Goal: Find specific page/section: Find specific page/section

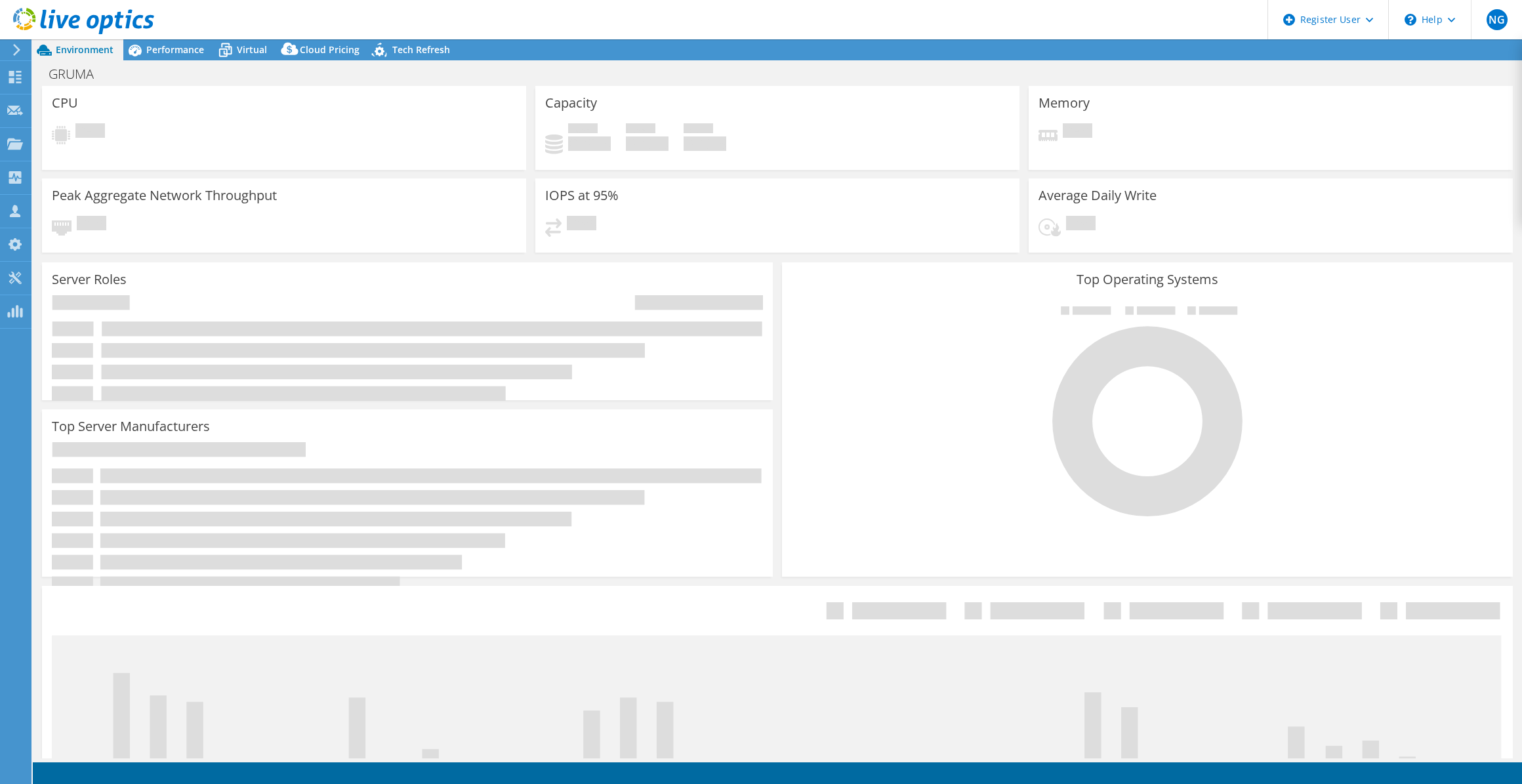
select select "USWest"
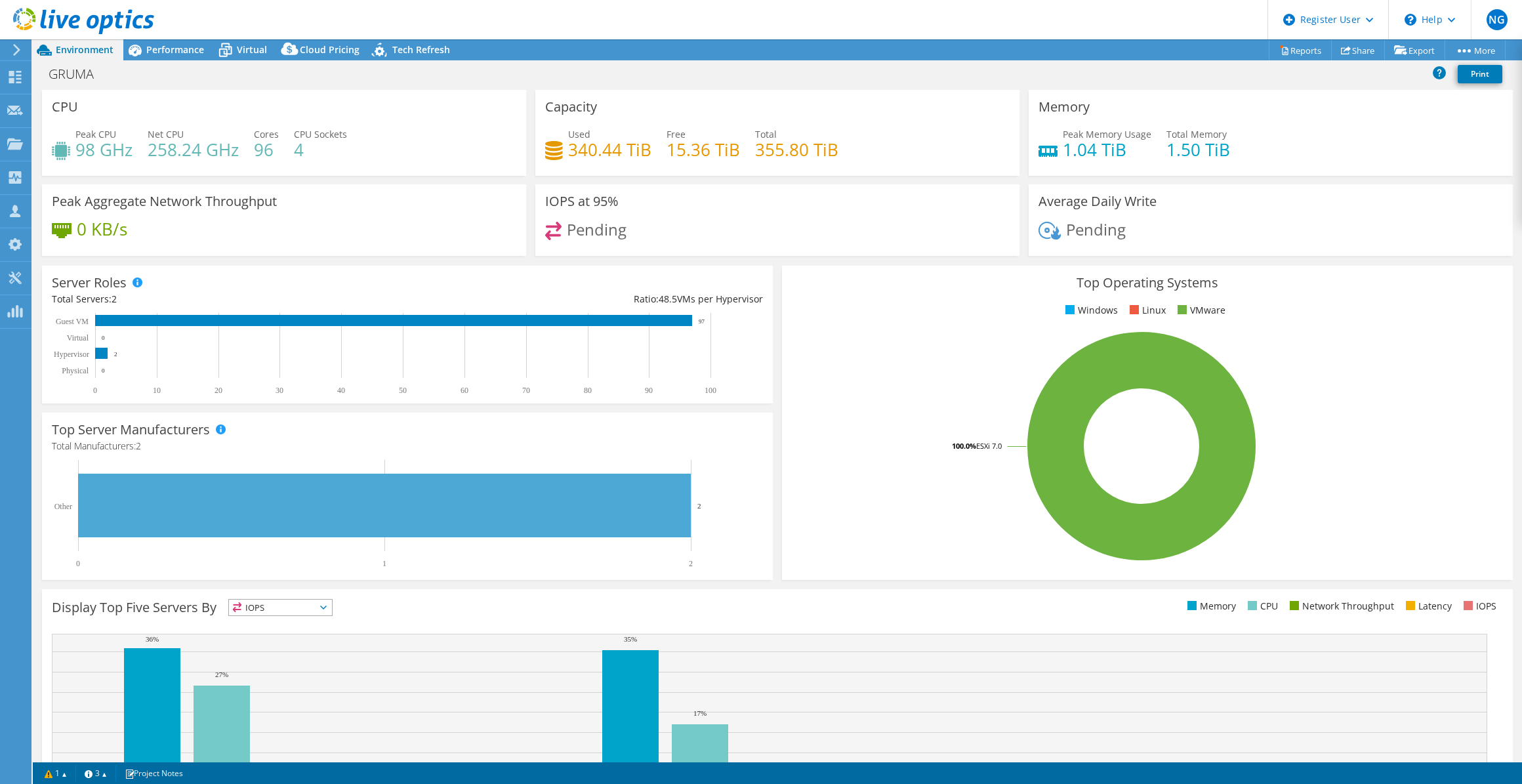
click at [13, 51] on icon at bounding box center [16, 50] width 9 height 11
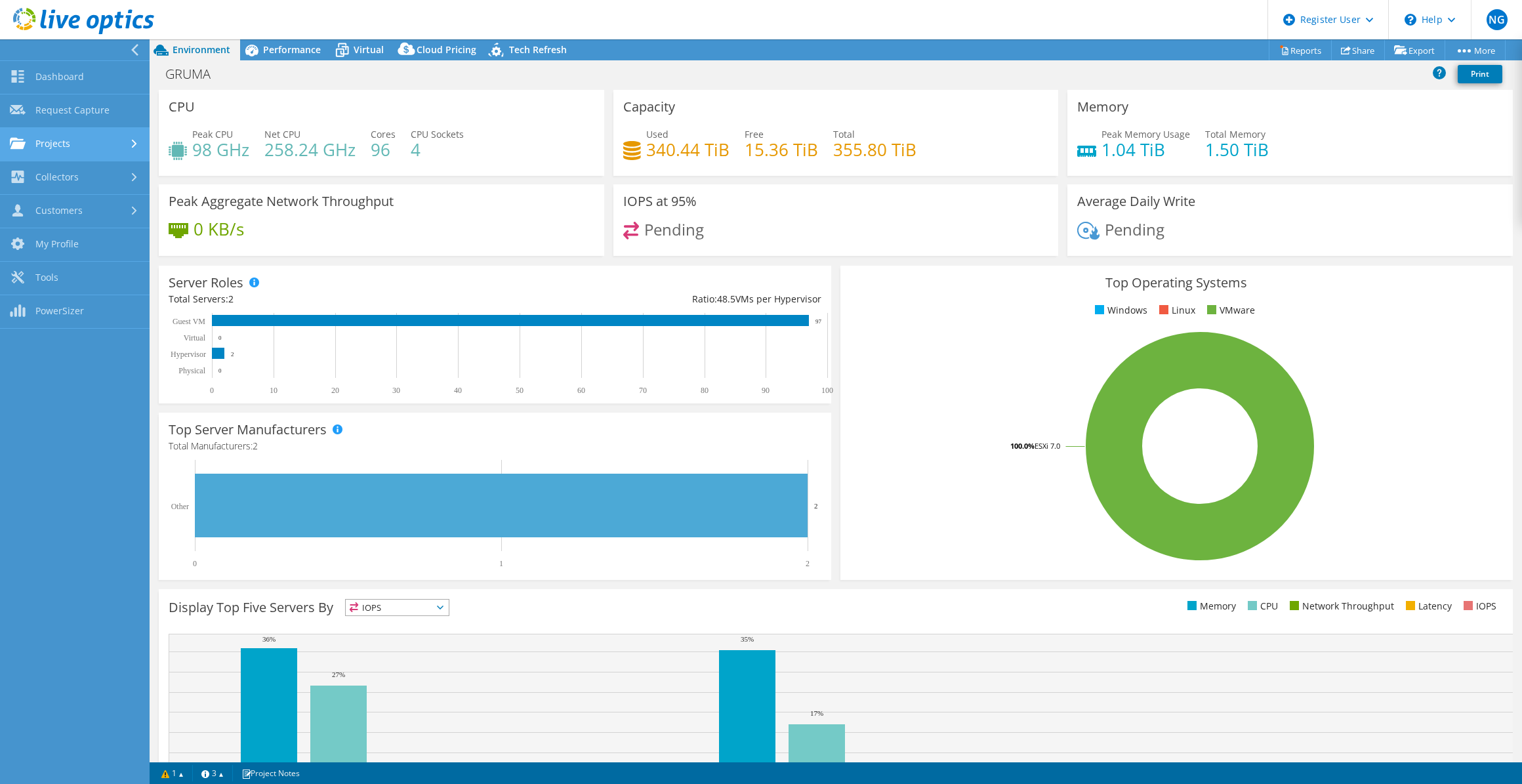
click at [89, 139] on link "Projects" at bounding box center [75, 144] width 149 height 33
click at [112, 186] on link "Search Projects" at bounding box center [75, 178] width 149 height 33
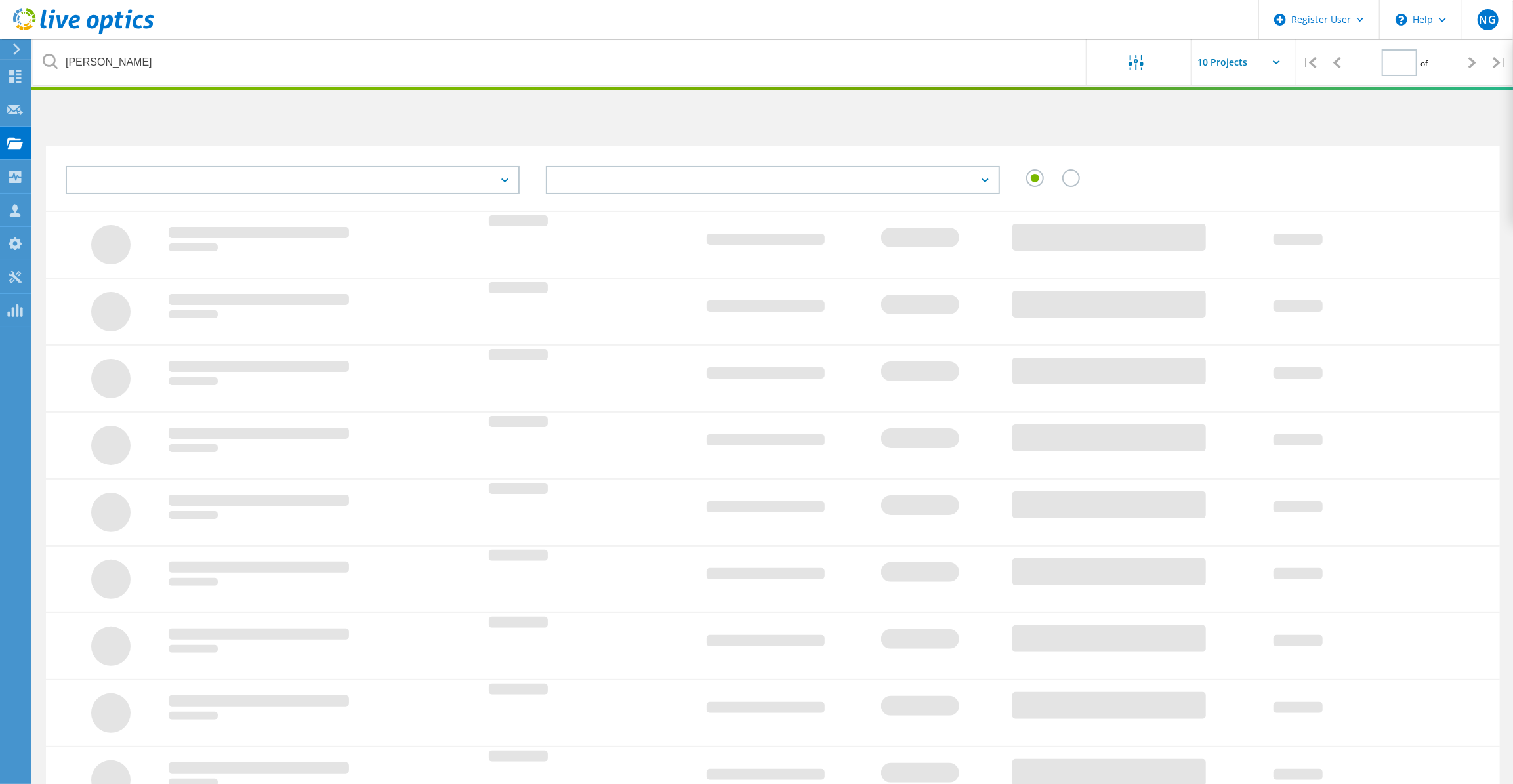
type input "1"
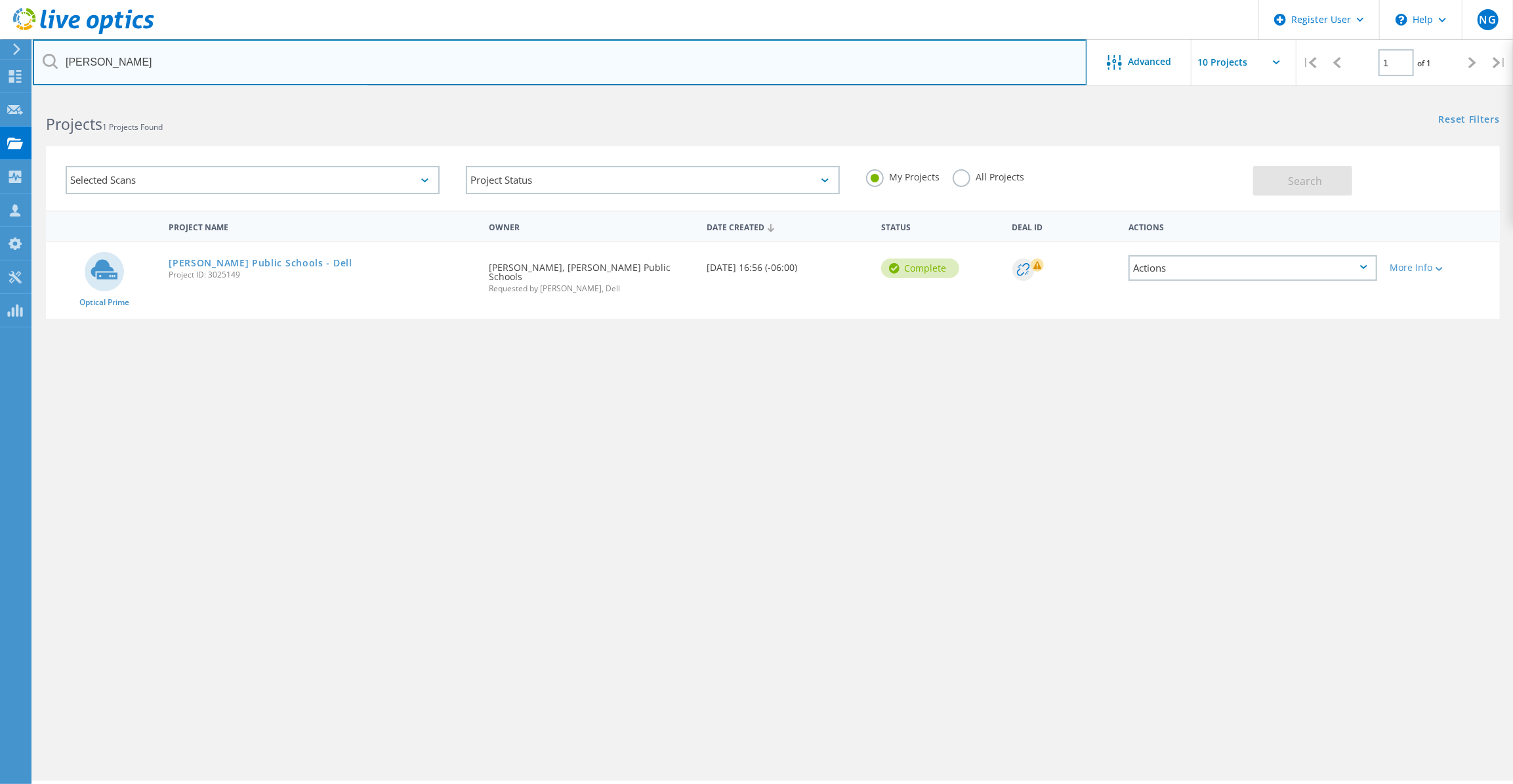
drag, startPoint x: 103, startPoint y: 57, endPoint x: 56, endPoint y: 47, distance: 48.1
click at [56, 47] on input "gering" at bounding box center [560, 62] width 1055 height 46
type input "rosnet"
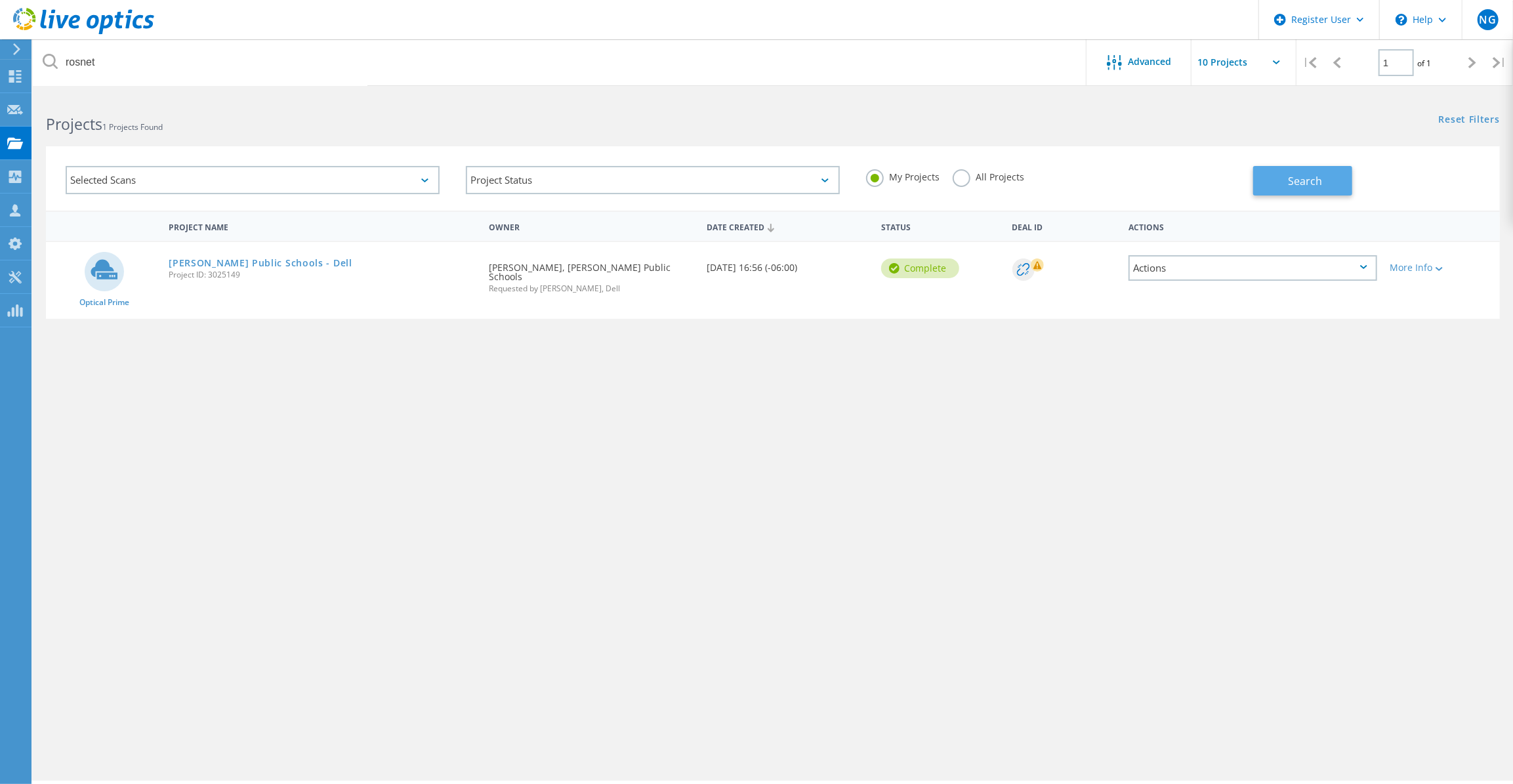
click at [1301, 168] on button "Search" at bounding box center [1302, 180] width 99 height 29
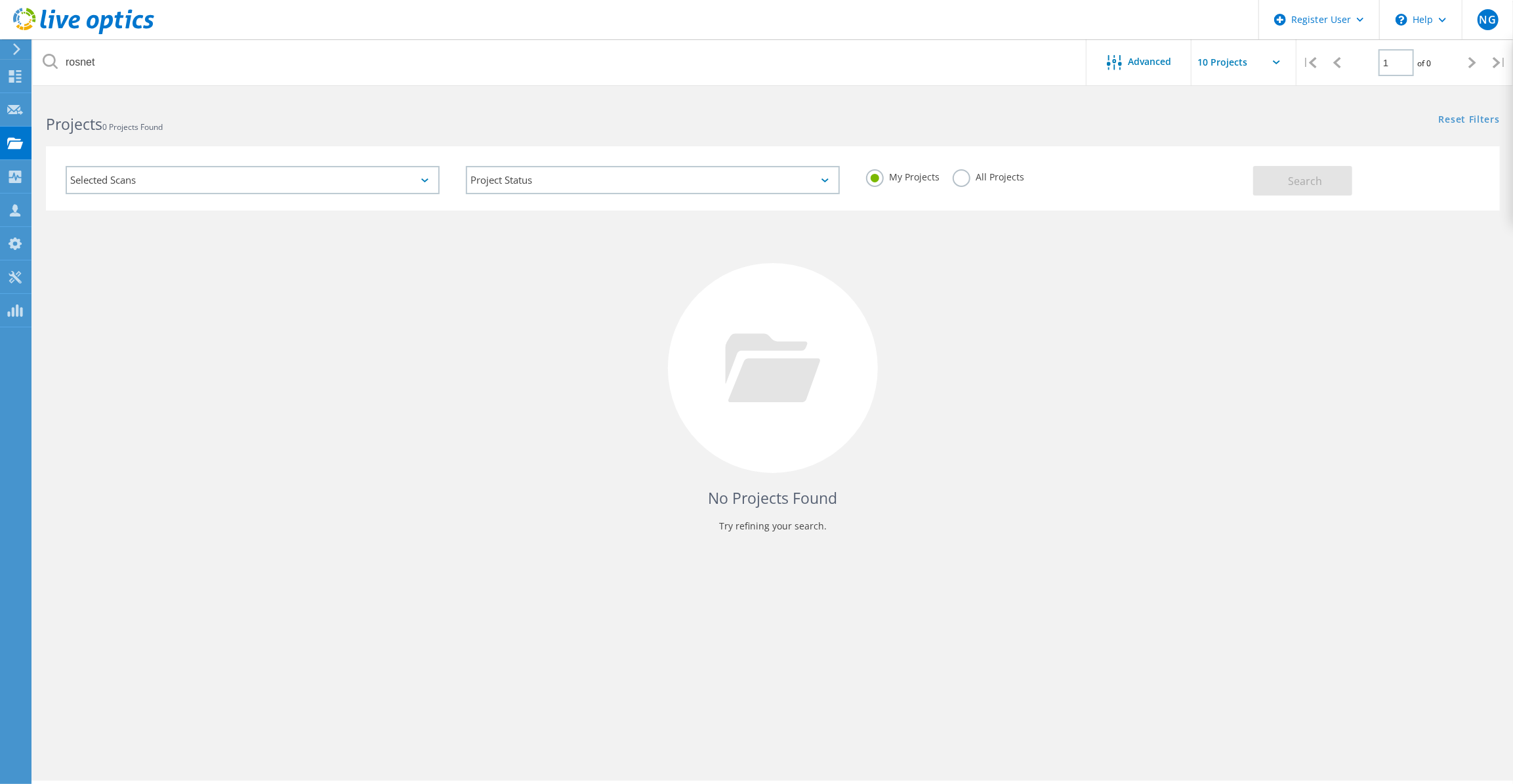
click at [1005, 171] on label "All Projects" at bounding box center [989, 175] width 72 height 12
click at [0, 0] on input "All Projects" at bounding box center [0, 0] width 0 height 0
click at [1250, 195] on div "My Projects All Projects" at bounding box center [1054, 177] width 401 height 48
click at [1281, 179] on button "Search" at bounding box center [1302, 180] width 99 height 29
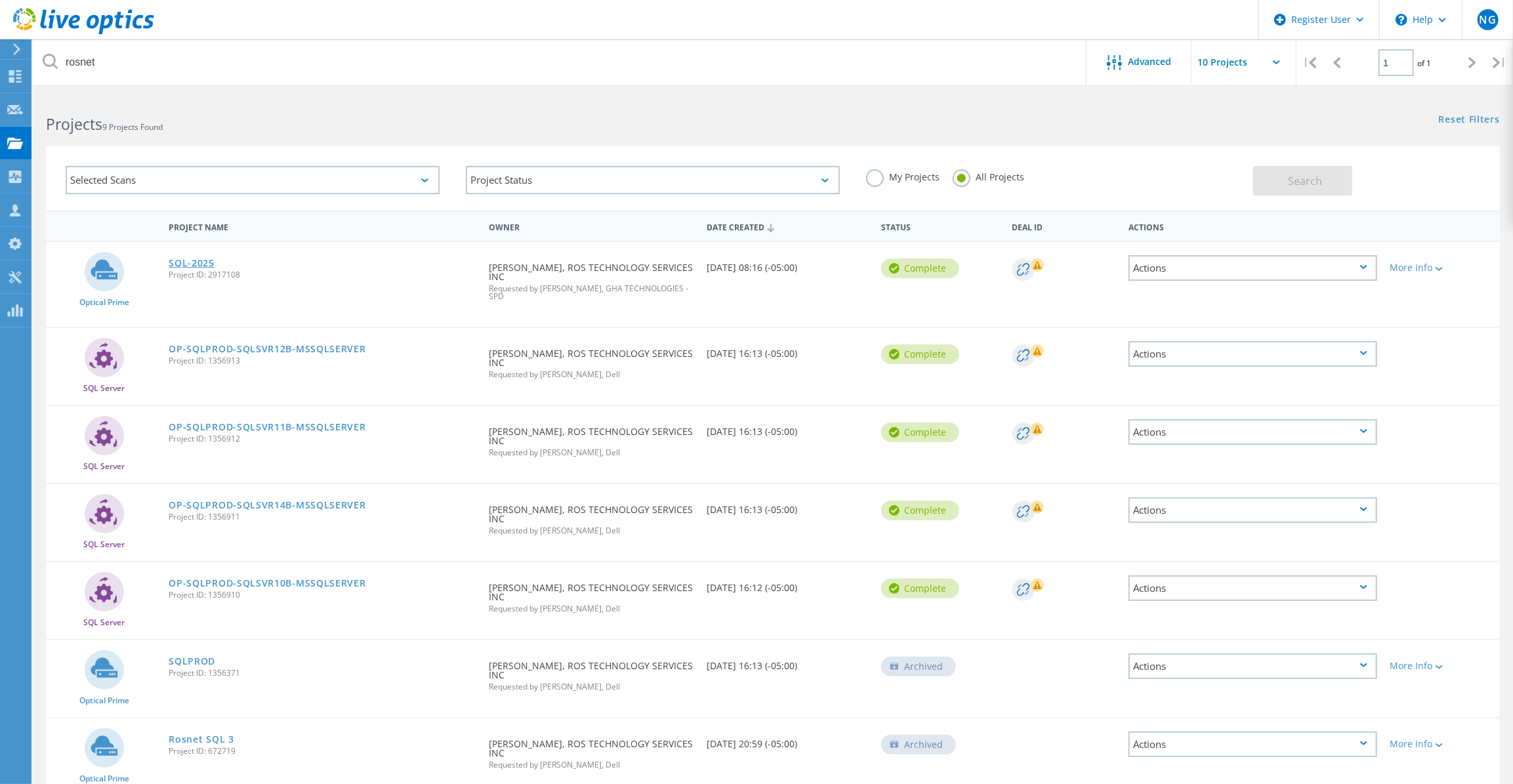
click at [196, 259] on link "SQL-2025" at bounding box center [191, 264] width 46 height 9
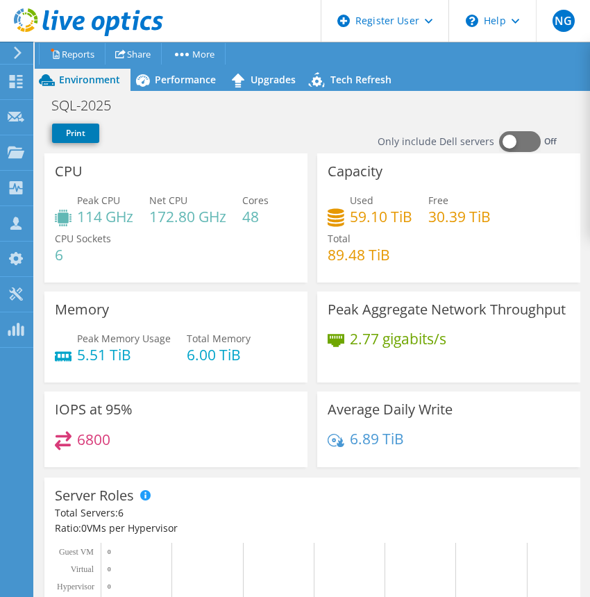
scroll to position [56, 0]
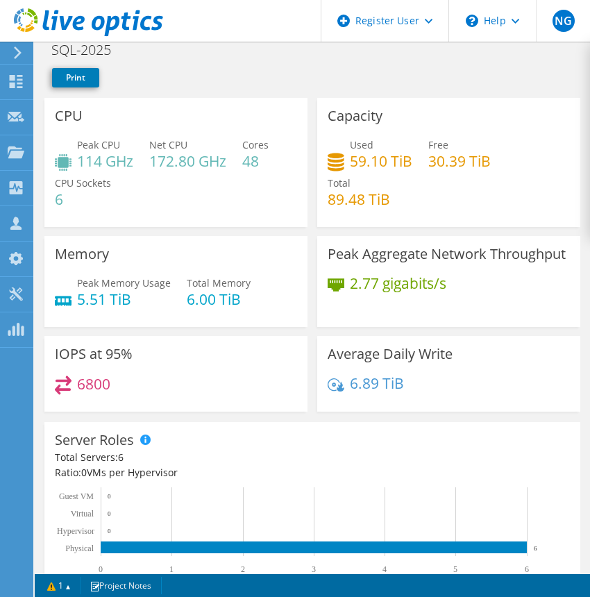
click at [530, 65] on div "Print" at bounding box center [309, 81] width 528 height 33
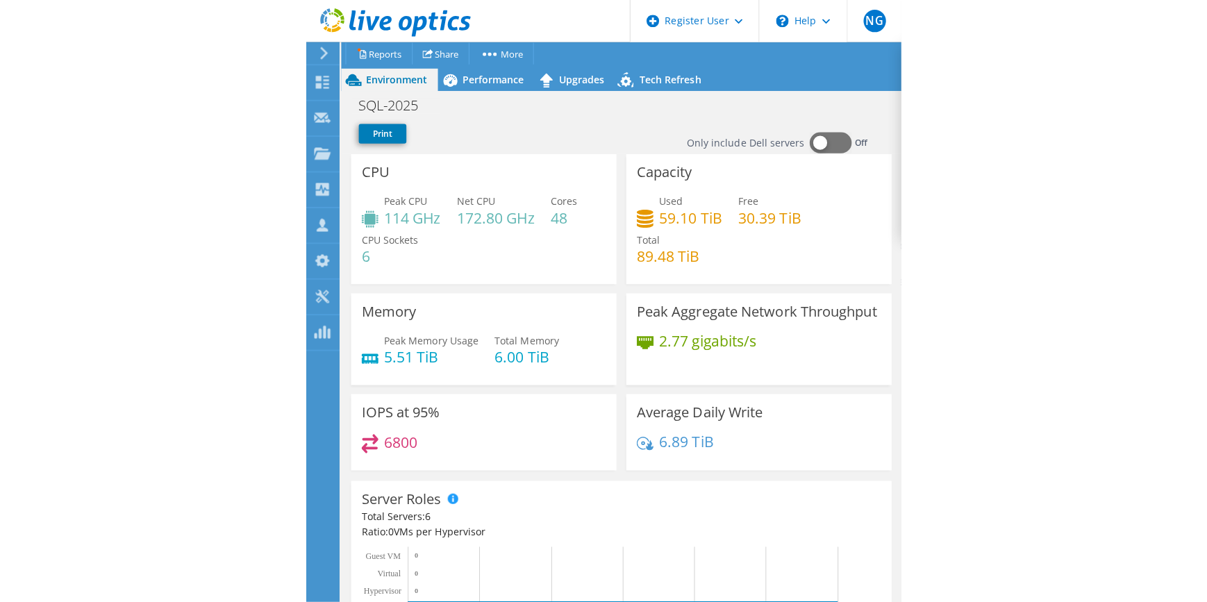
scroll to position [0, 0]
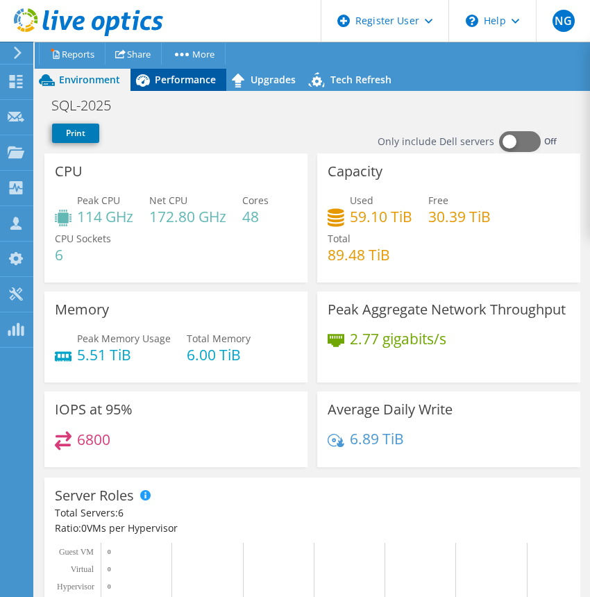
click at [194, 82] on span "Performance" at bounding box center [185, 79] width 61 height 13
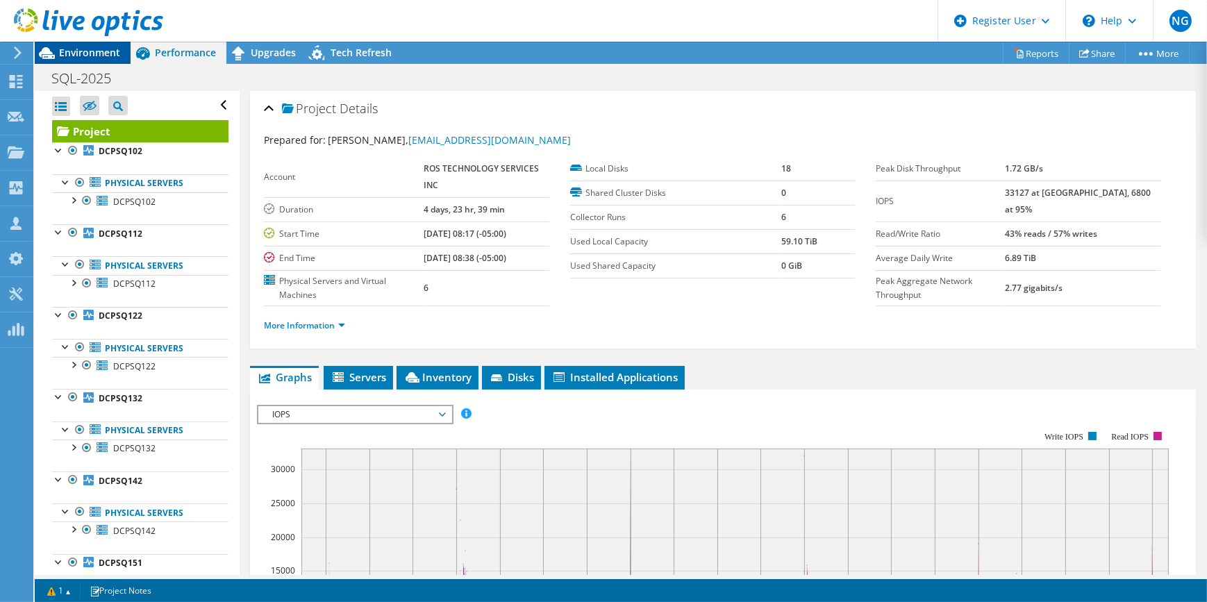
click at [67, 52] on span "Environment" at bounding box center [89, 52] width 61 height 13
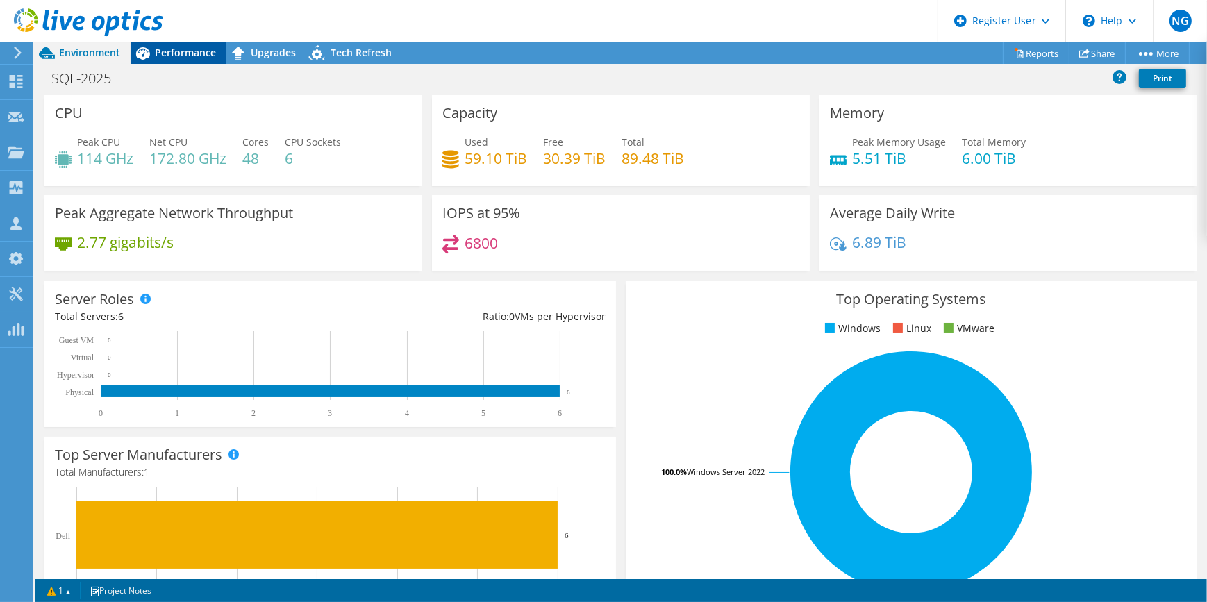
click at [182, 49] on span "Performance" at bounding box center [185, 52] width 61 height 13
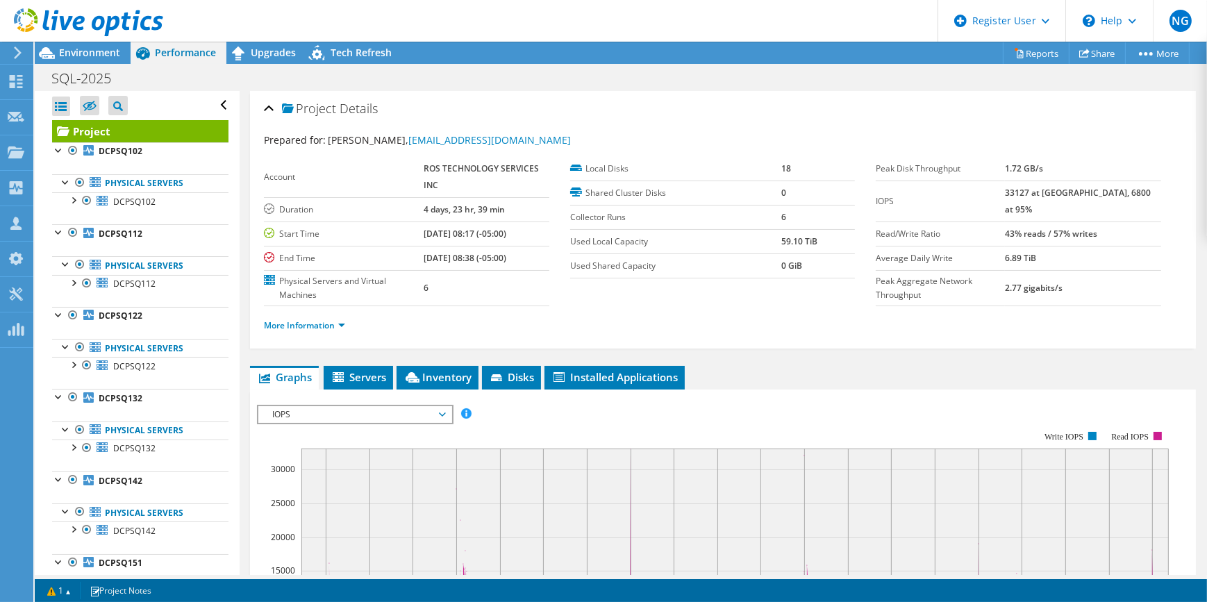
click at [84, 45] on div at bounding box center [81, 23] width 163 height 47
click at [92, 51] on span "Environment" at bounding box center [89, 52] width 61 height 13
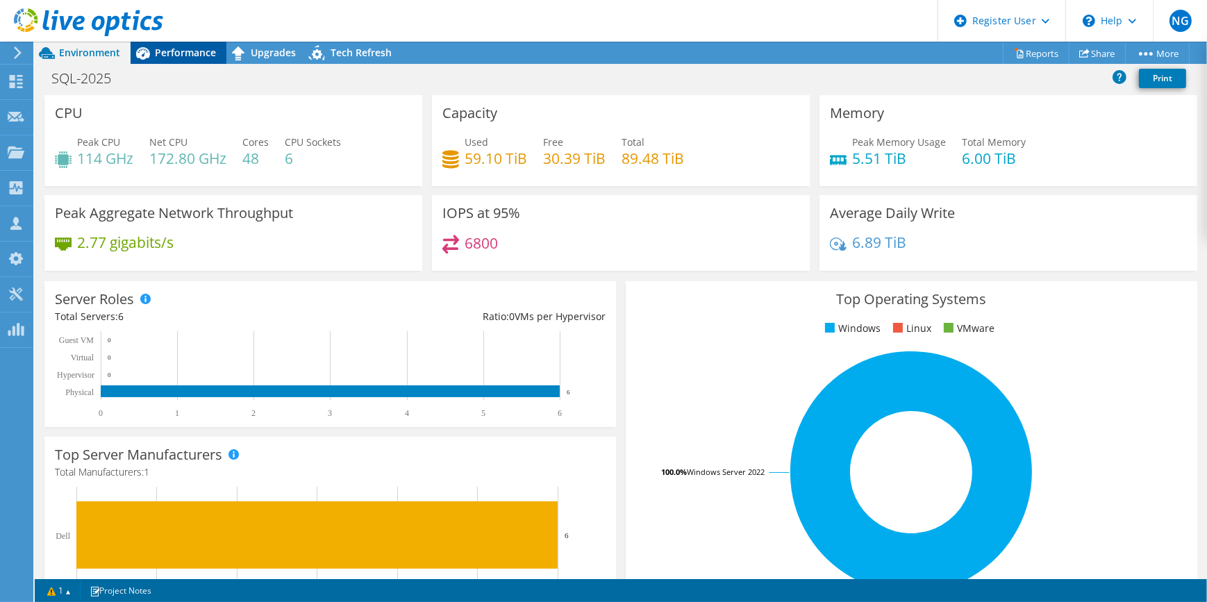
click at [208, 53] on span "Performance" at bounding box center [185, 52] width 61 height 13
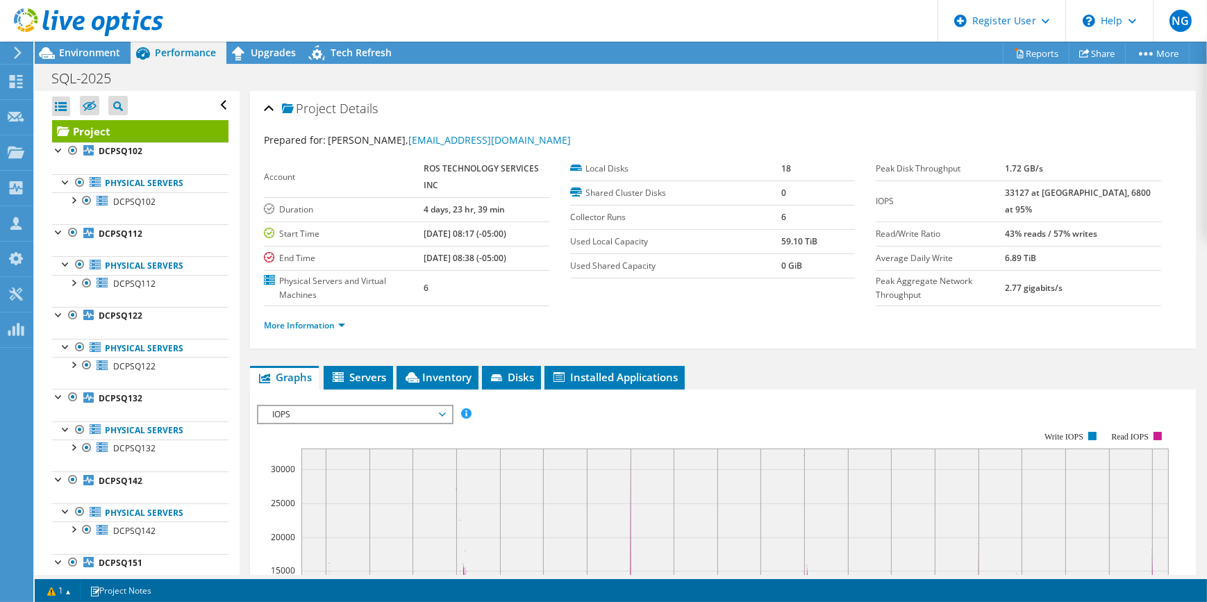
drag, startPoint x: 1030, startPoint y: 193, endPoint x: 1144, endPoint y: 187, distance: 114.0
click at [1144, 187] on tr "IOPS 33127 at Peak, 6800 at 95%" at bounding box center [1017, 201] width 285 height 41
click at [88, 53] on span "Environment" at bounding box center [89, 52] width 61 height 13
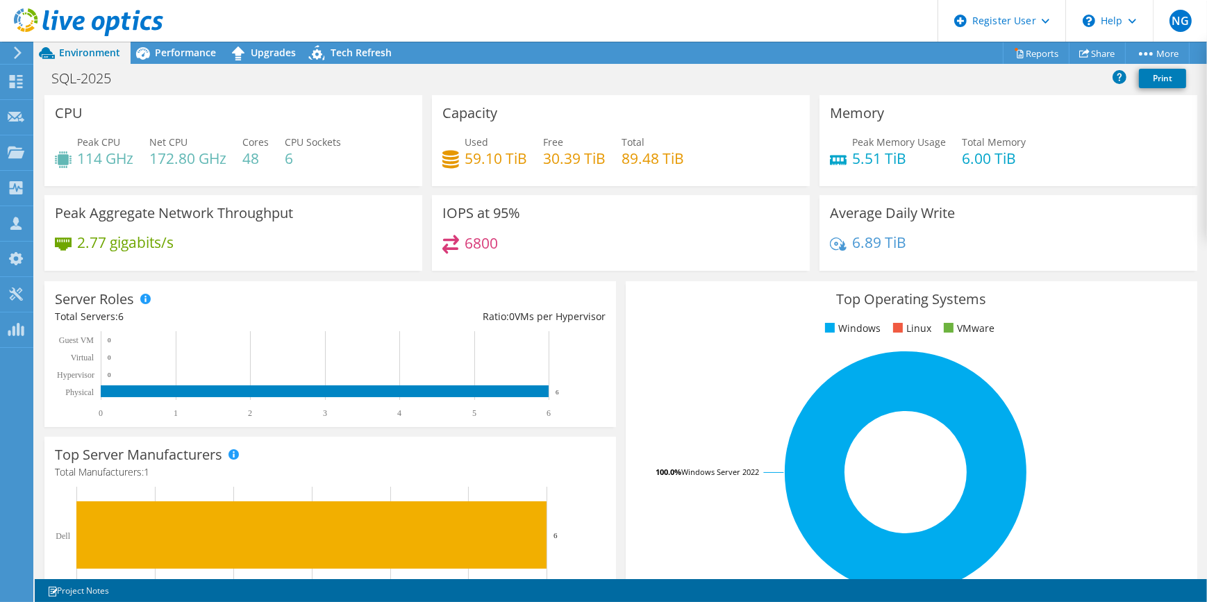
click at [21, 51] on icon at bounding box center [17, 53] width 10 height 12
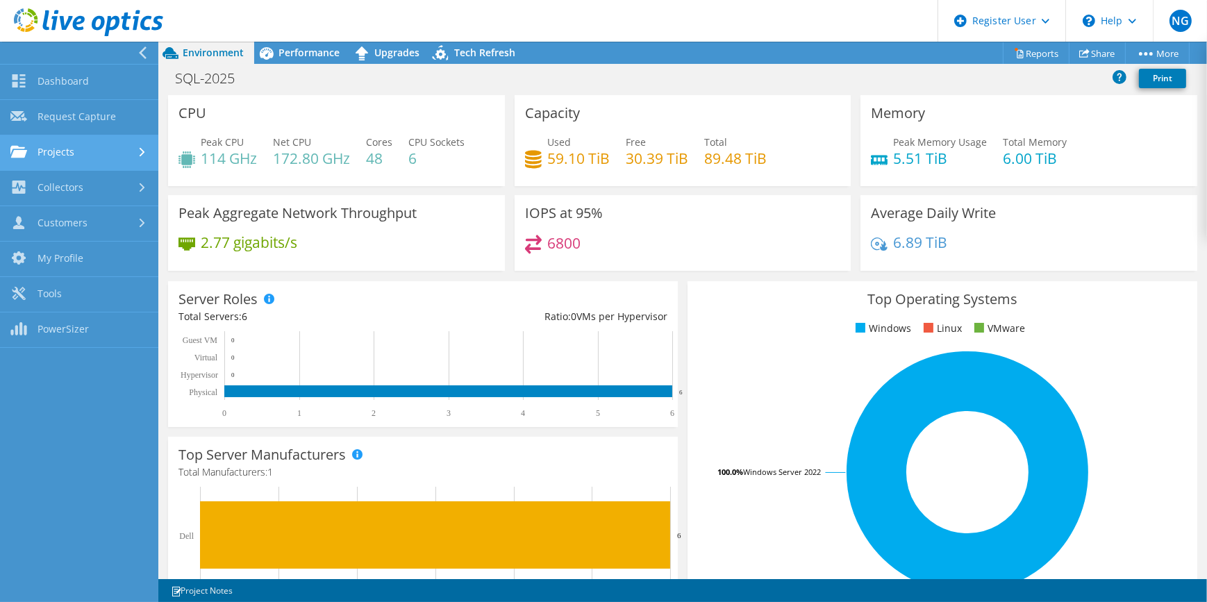
click at [84, 153] on link "Projects" at bounding box center [79, 152] width 158 height 35
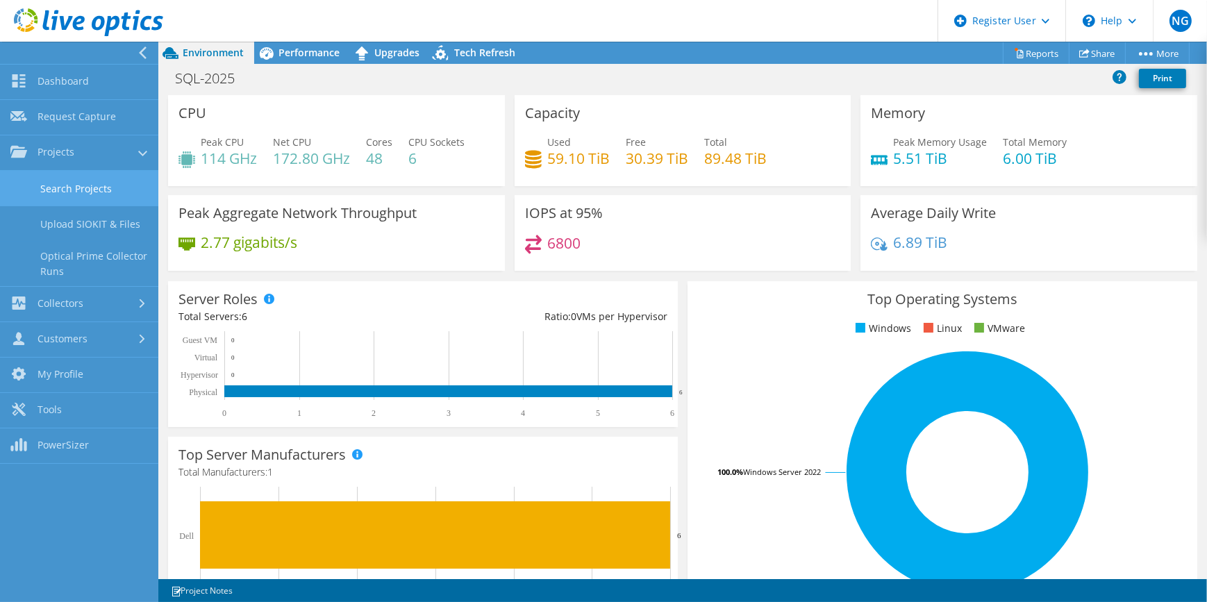
click at [102, 192] on link "Search Projects" at bounding box center [79, 188] width 158 height 35
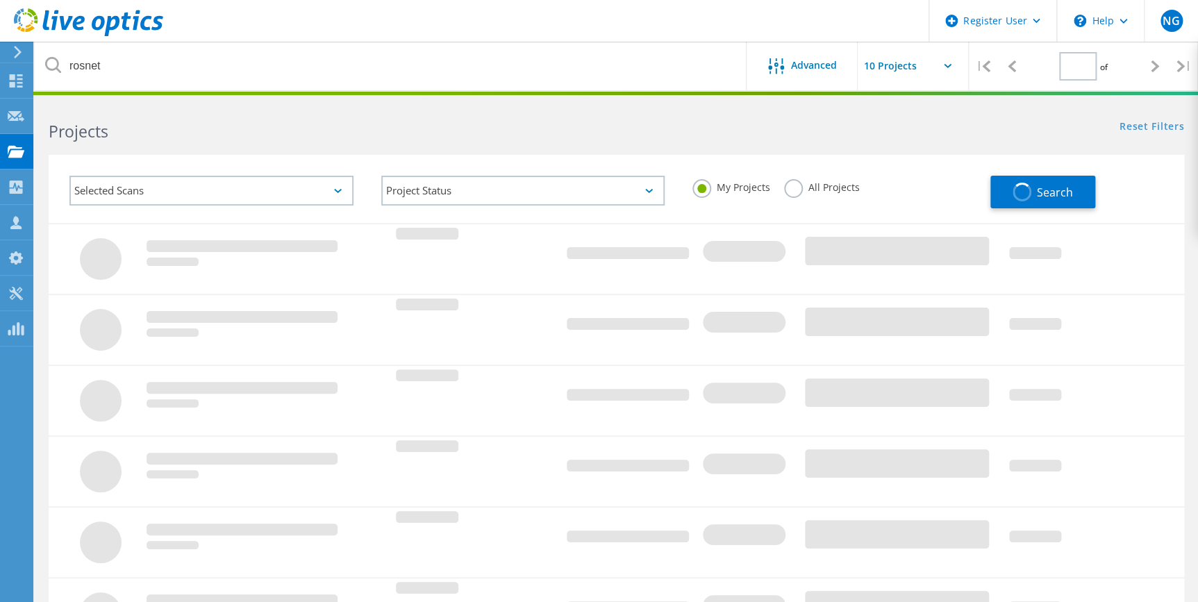
type input "1"
